Goal: Task Accomplishment & Management: Manage account settings

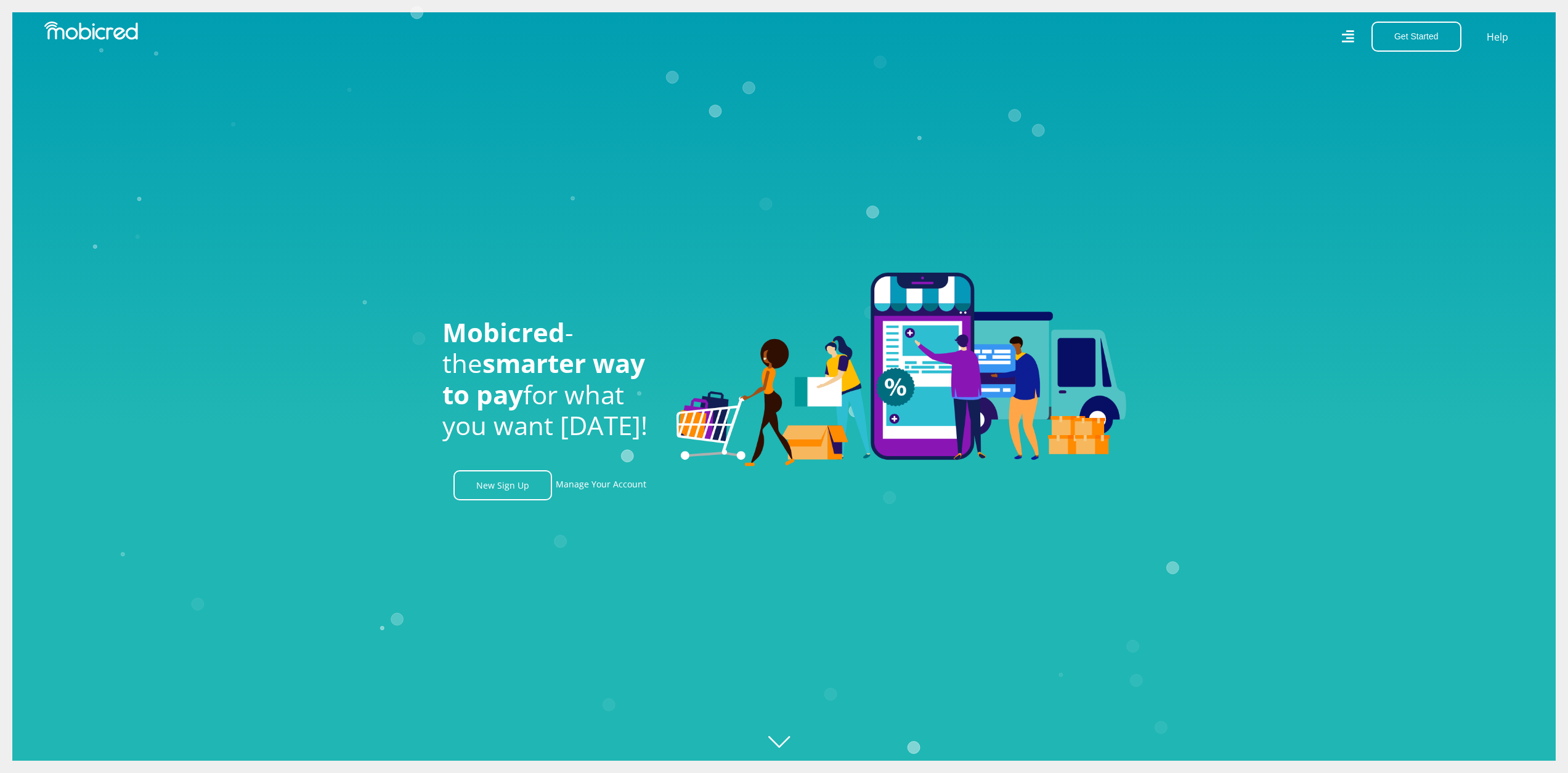
click at [1346, 34] on icon at bounding box center [1347, 36] width 12 height 12
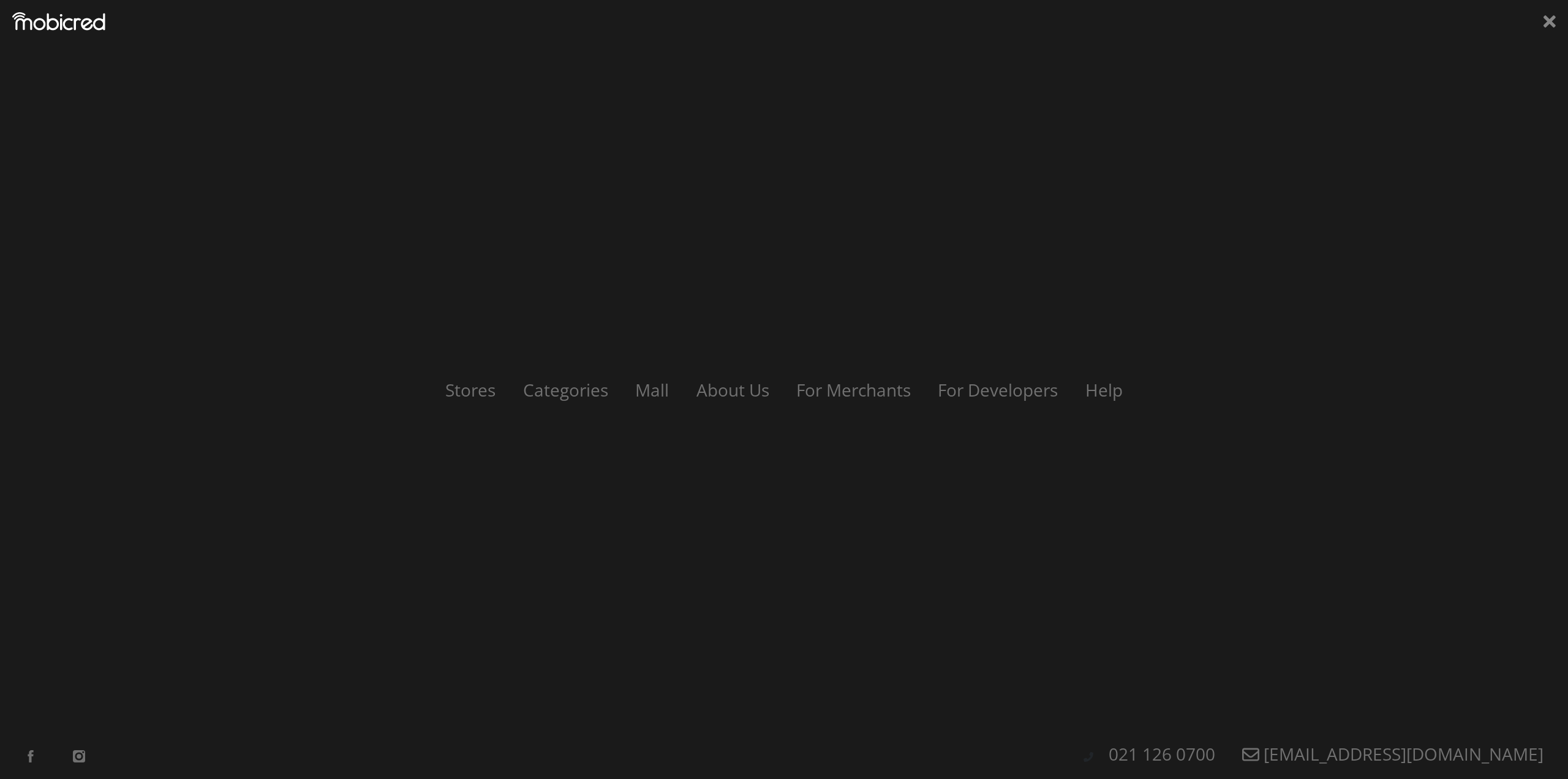
scroll to position [0, 873]
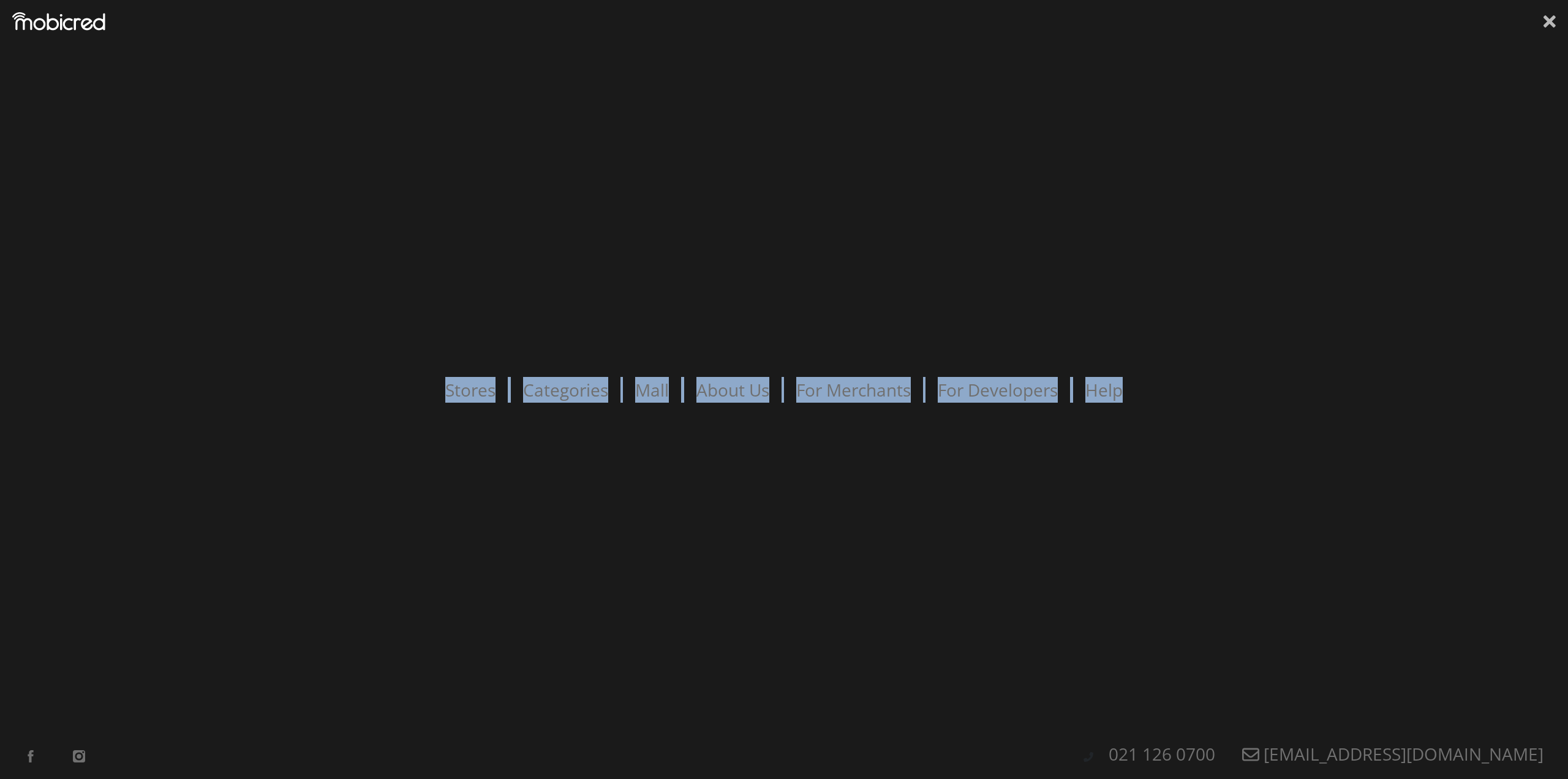
click at [1544, 16] on div "Stores Categories Mall About Us For Merchants For Developers Help Sign Up Sign …" at bounding box center [784, 389] width 1568 height 779
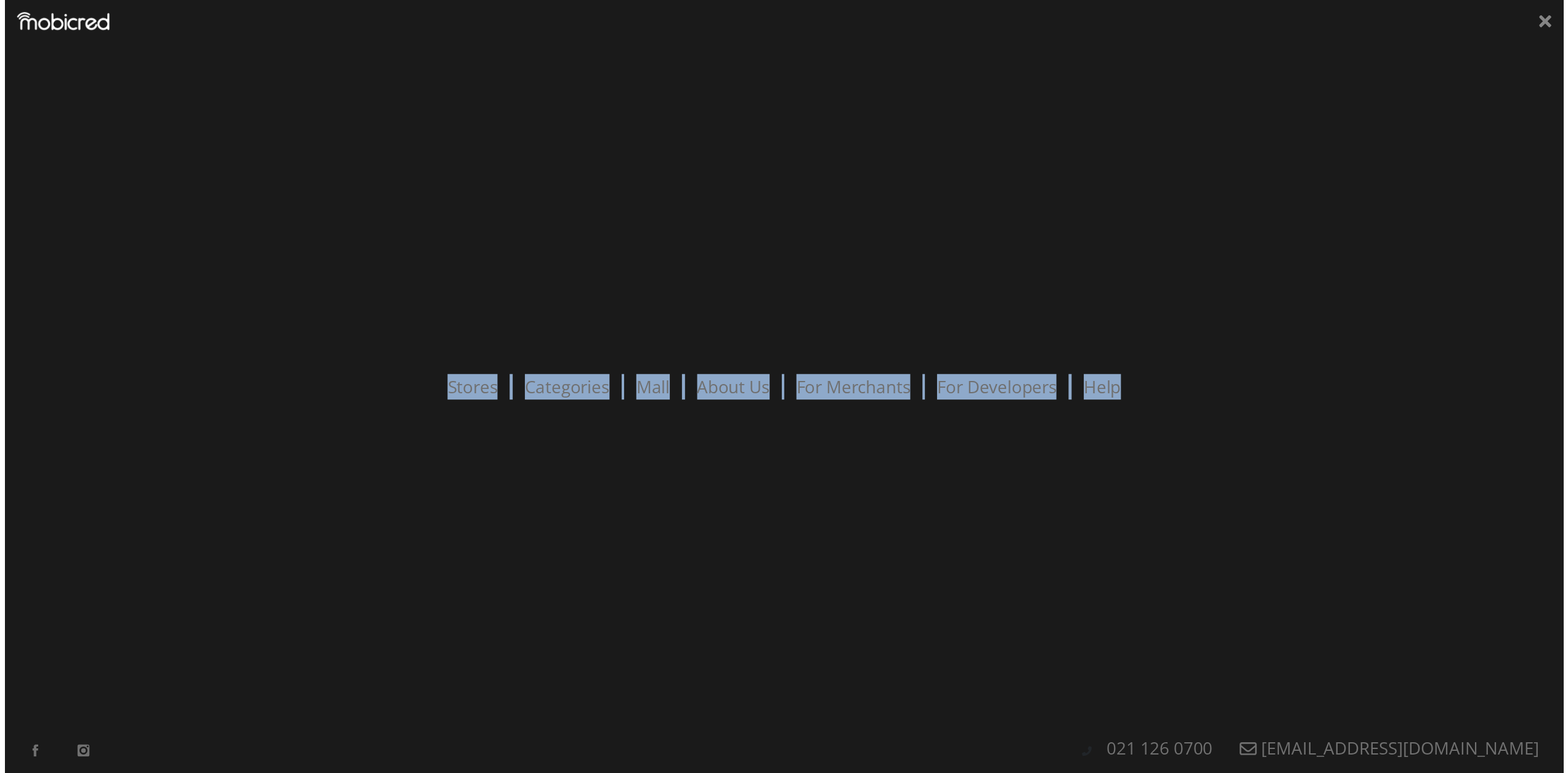
scroll to position [0, 1580]
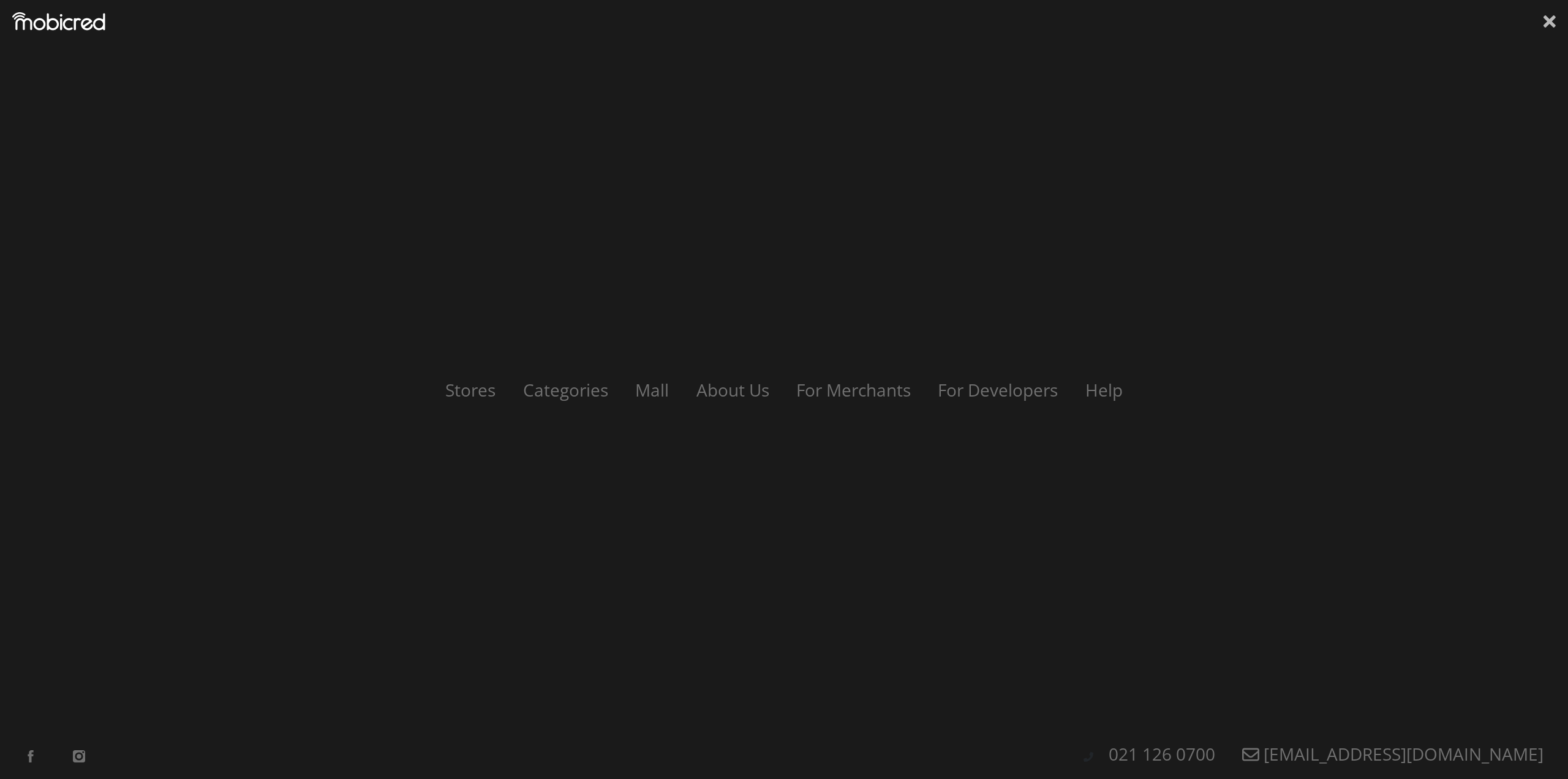
click at [1550, 24] on icon at bounding box center [1550, 22] width 12 height 12
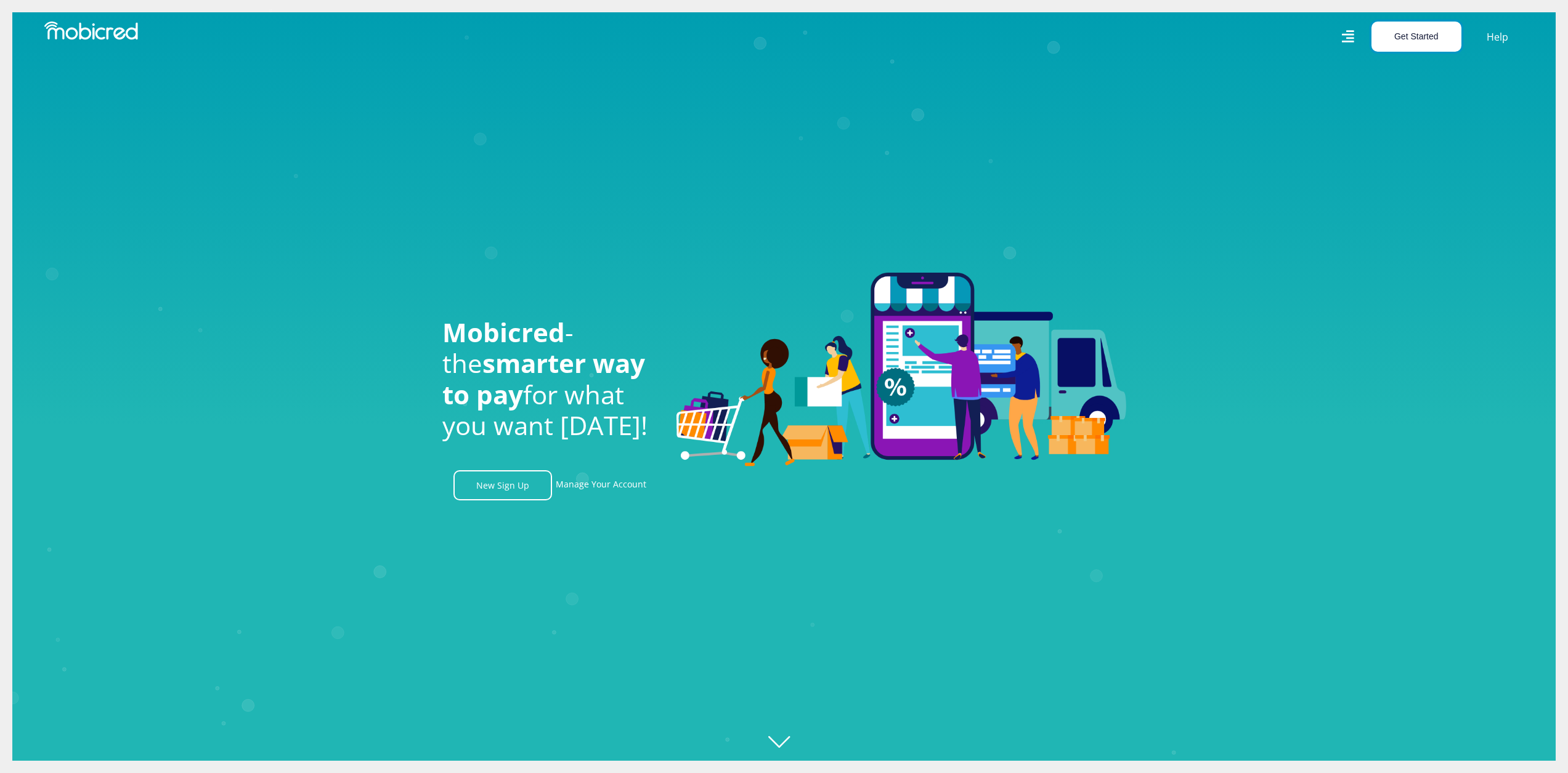
click at [1390, 36] on button "Get Started" at bounding box center [1416, 37] width 90 height 30
click at [1404, 85] on link "Account Holder Login" at bounding box center [1422, 82] width 103 height 16
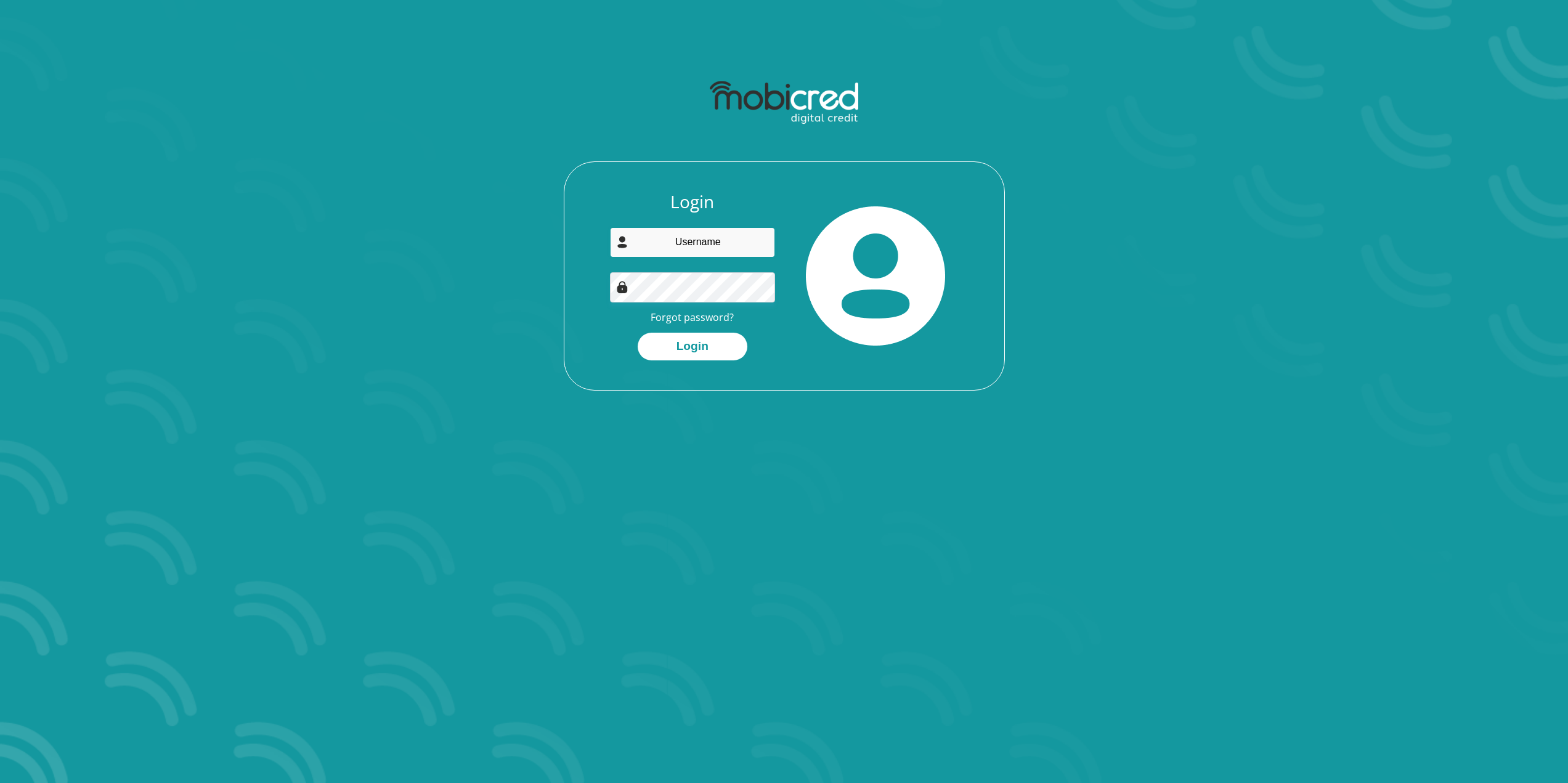
click at [680, 237] on input "email" at bounding box center [692, 242] width 165 height 30
type input "prophetfire@gmail.com"
click at [638, 332] on button "Login" at bounding box center [692, 346] width 110 height 28
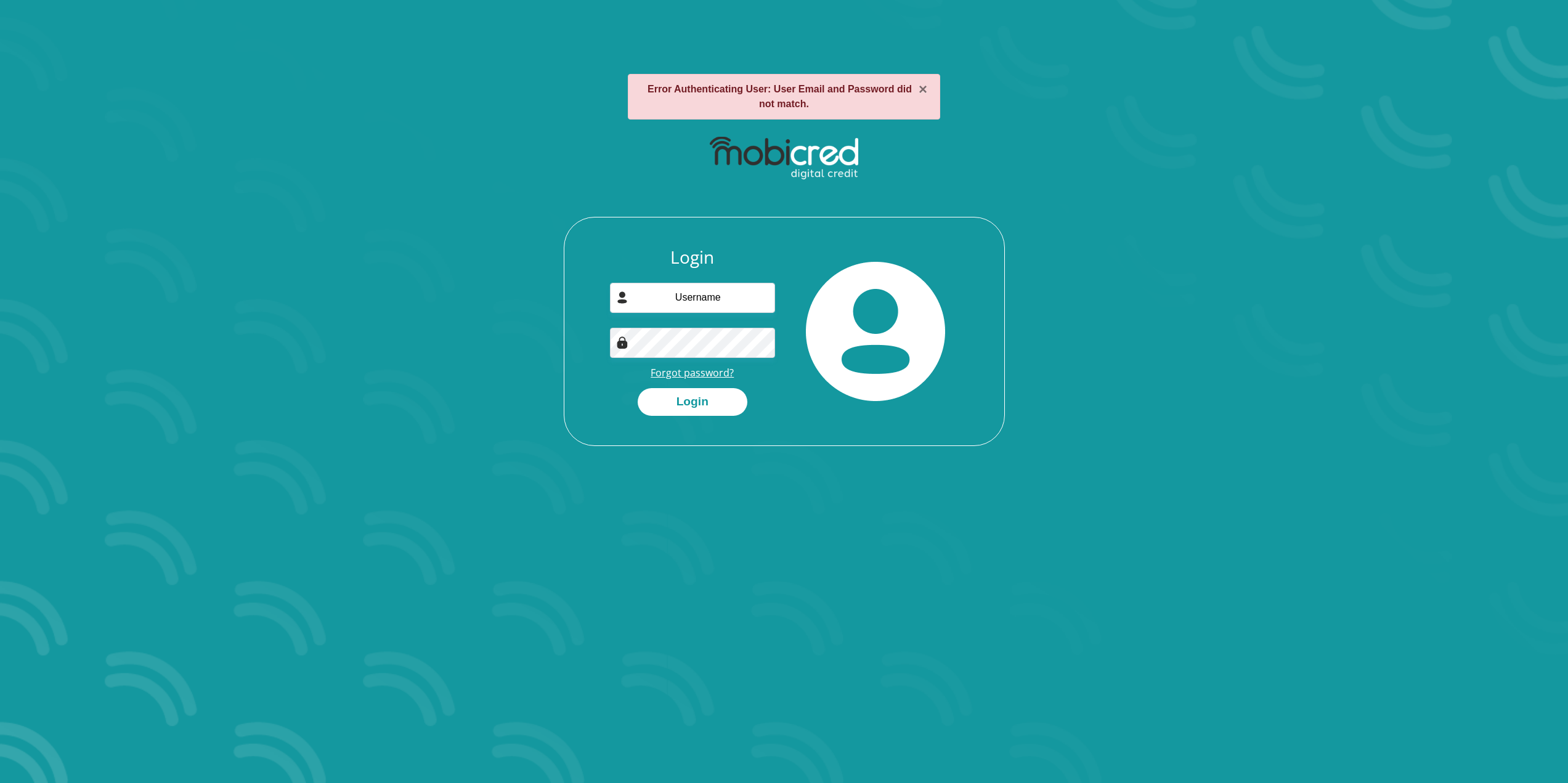
click at [692, 376] on link "Forgot password?" at bounding box center [692, 372] width 83 height 13
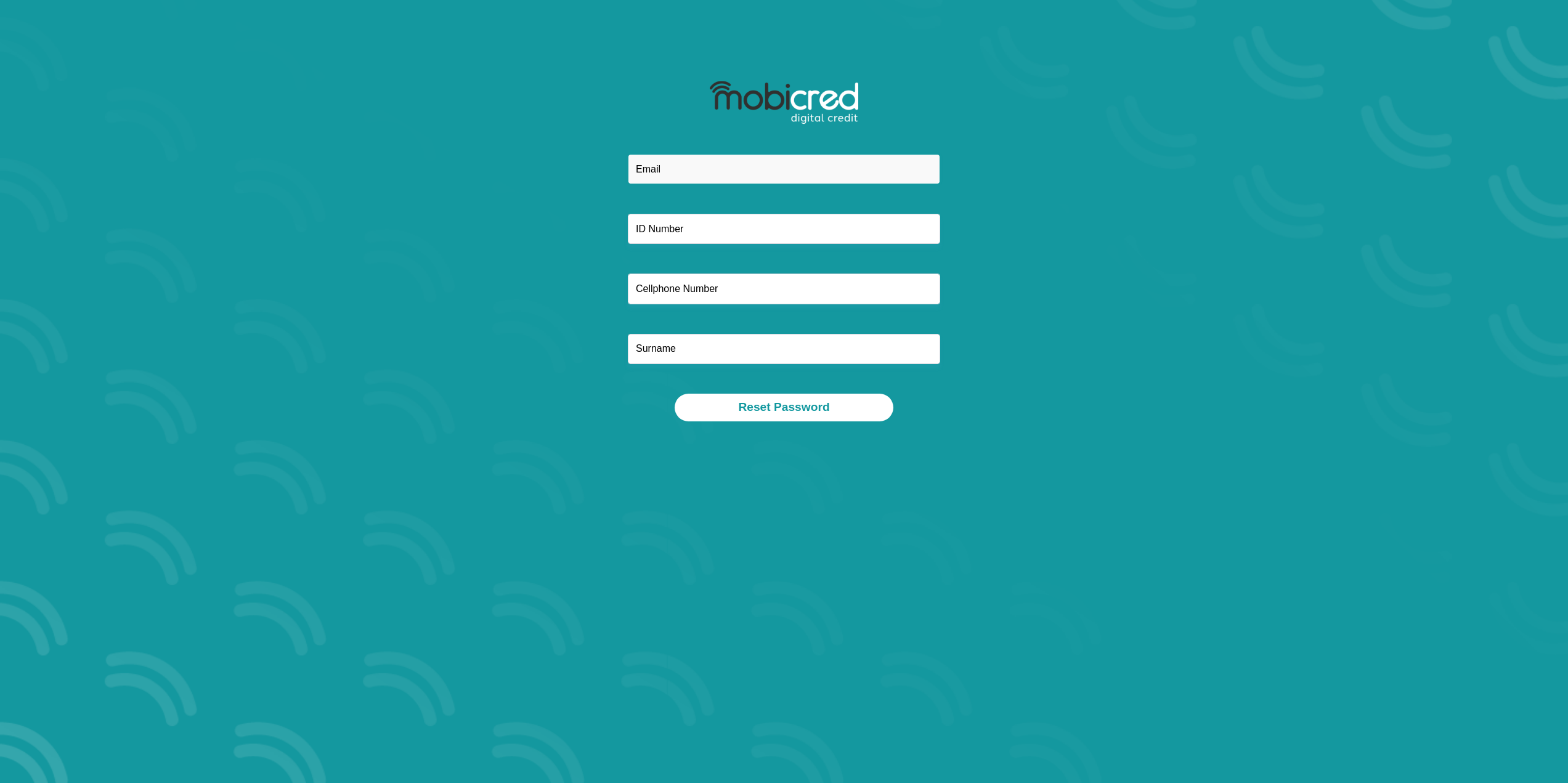
click at [695, 164] on input "email" at bounding box center [784, 169] width 312 height 30
type input "[EMAIL_ADDRESS][DOMAIN_NAME]"
type input "0767843412"
type input "de [PERSON_NAME]"
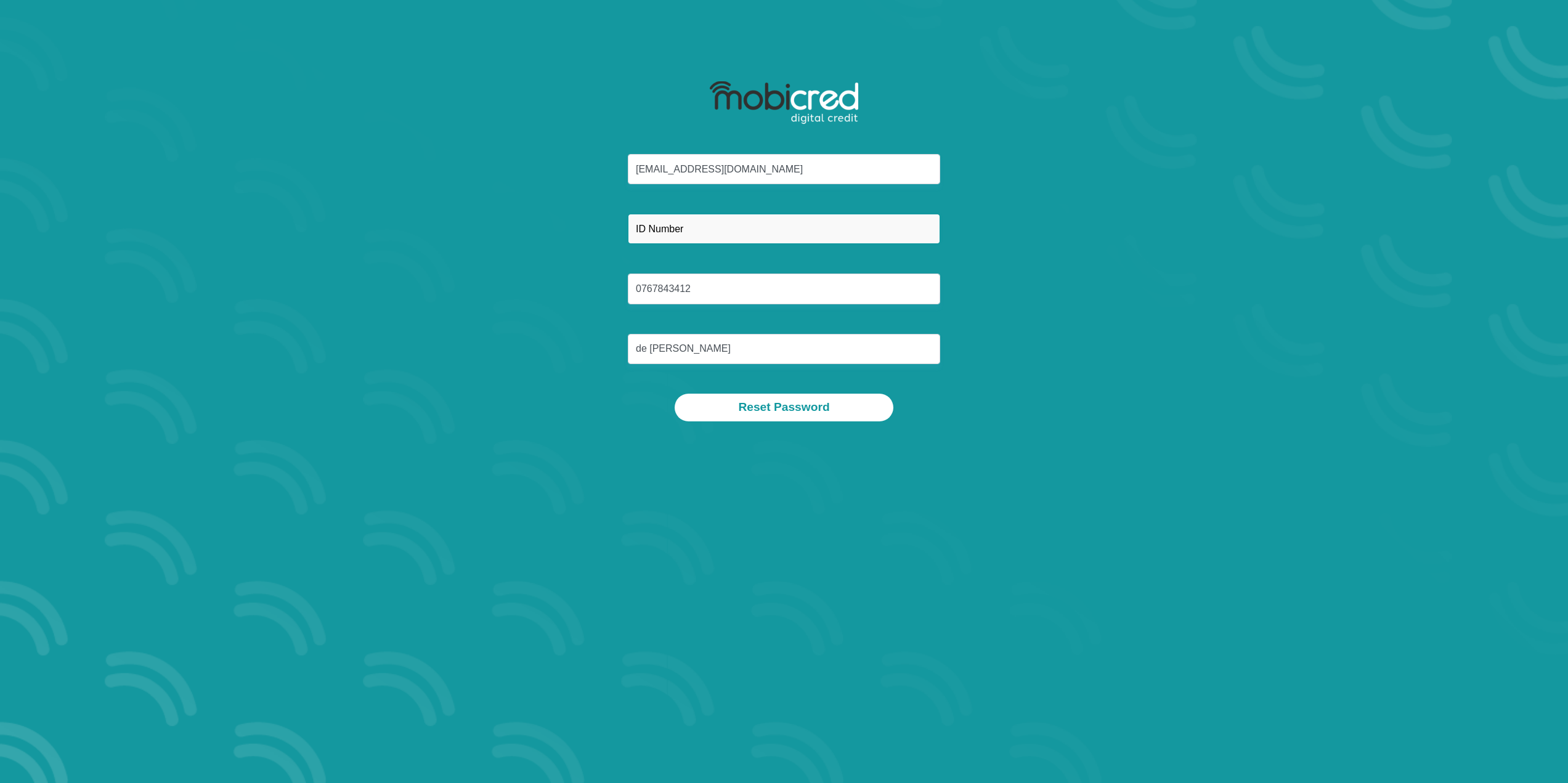
click at [702, 224] on input "text" at bounding box center [784, 229] width 312 height 30
type input "8312215224081"
click at [674, 394] on button "Reset Password" at bounding box center [783, 408] width 218 height 28
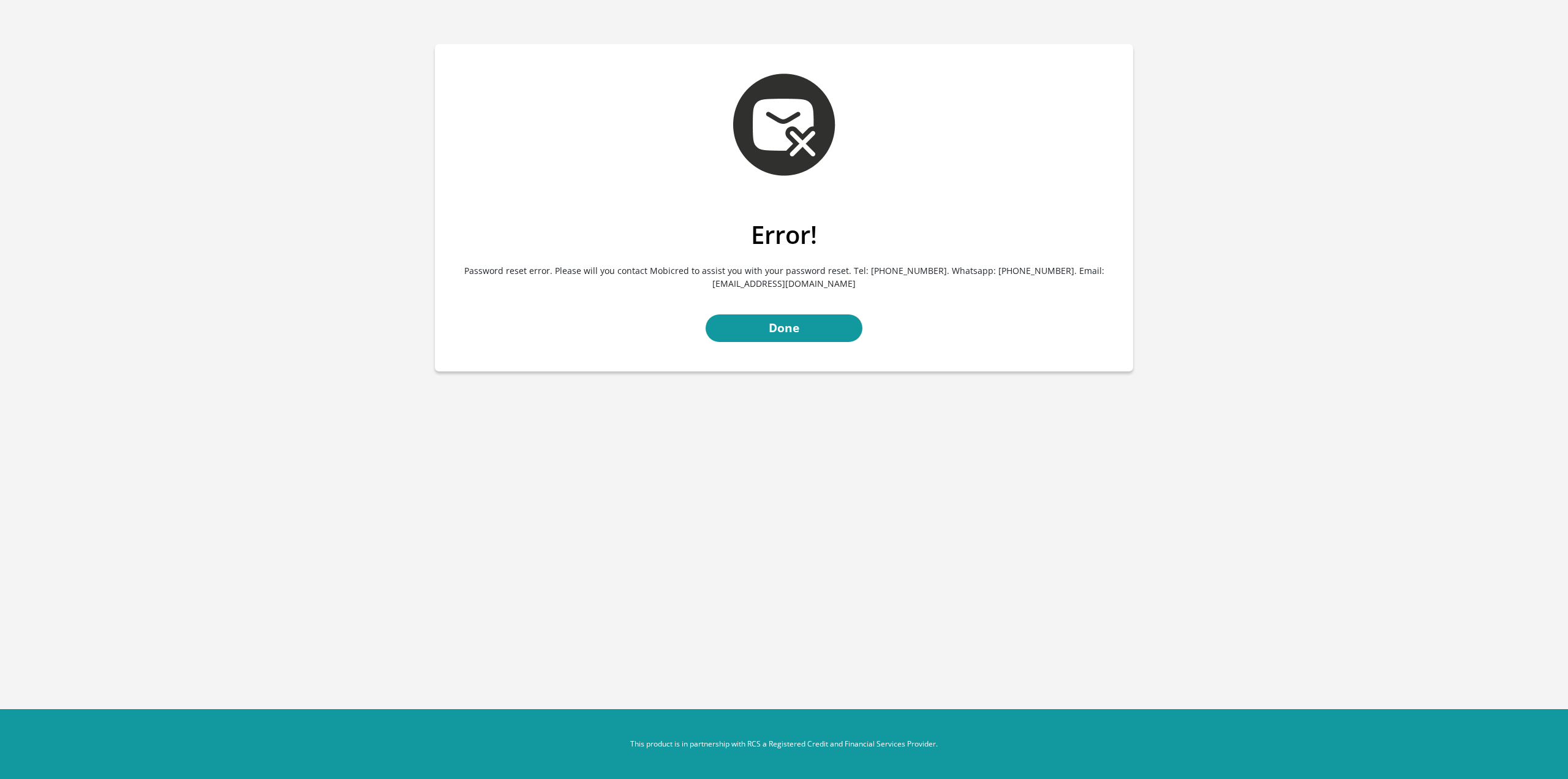
drag, startPoint x: 860, startPoint y: 284, endPoint x: 707, endPoint y: 281, distance: 153.0
click at [707, 281] on p "Password reset error. Please will you contact Mobicred to assist you with your …" at bounding box center [784, 277] width 680 height 55
copy p "[EMAIL_ADDRESS][DOMAIN_NAME]"
